Goal: Navigation & Orientation: Find specific page/section

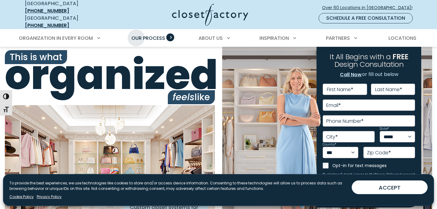
click at [136, 35] on span "Our Process" at bounding box center [148, 38] width 34 height 7
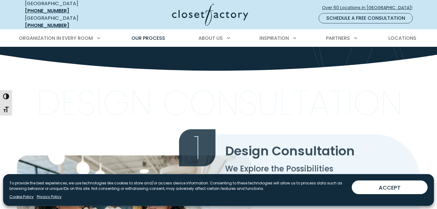
scroll to position [226, 0]
